Goal: Information Seeking & Learning: Learn about a topic

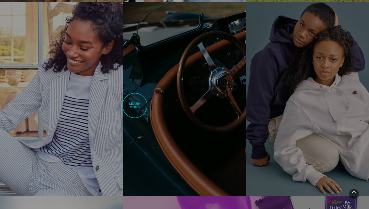
scroll to position [1081, 0]
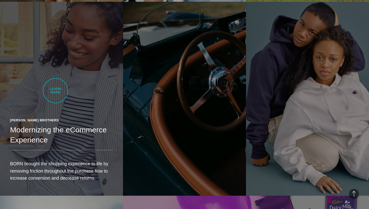
click at [55, 91] on link "[PERSON_NAME] Brothers Modernizing the eCommerce Experience BORN brought the sh…" at bounding box center [61, 99] width 123 height 194
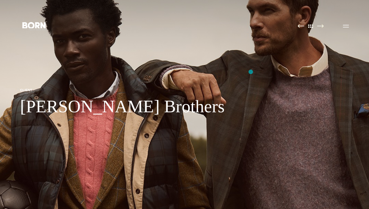
click at [251, 72] on img at bounding box center [184, 104] width 369 height 209
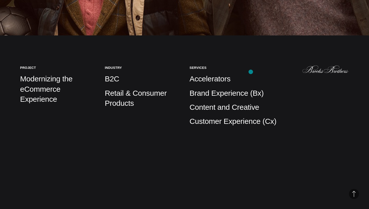
scroll to position [177, 0]
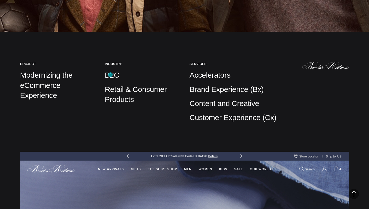
click at [110, 75] on p "B2C" at bounding box center [142, 75] width 75 height 10
click at [119, 93] on p "Retail & Consumer Products" at bounding box center [142, 94] width 75 height 20
click at [128, 85] on p "Retail & Consumer Products" at bounding box center [142, 94] width 75 height 20
